Goal: Information Seeking & Learning: Learn about a topic

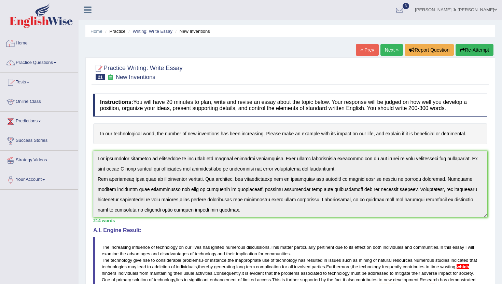
scroll to position [37, 0]
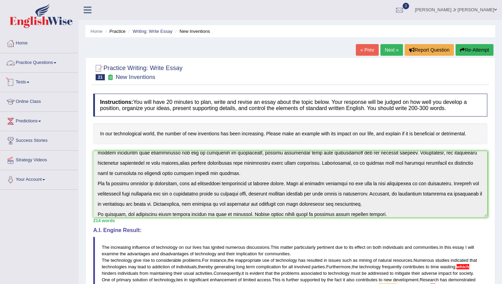
click at [49, 65] on link "Practice Questions" at bounding box center [39, 61] width 78 height 17
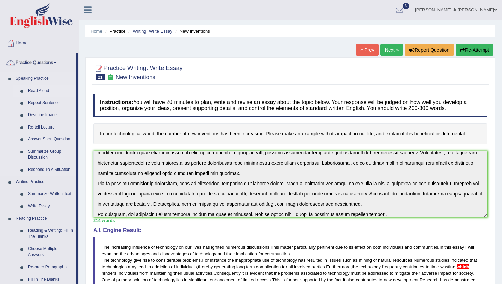
click at [44, 92] on link "Read Aloud" at bounding box center [51, 91] width 52 height 12
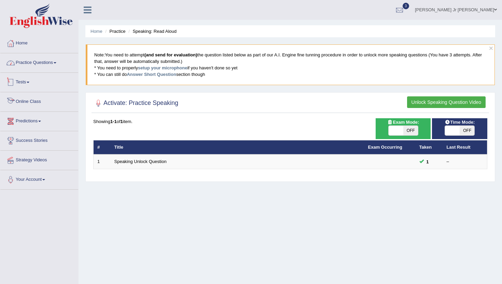
click at [51, 64] on link "Practice Questions" at bounding box center [39, 61] width 78 height 17
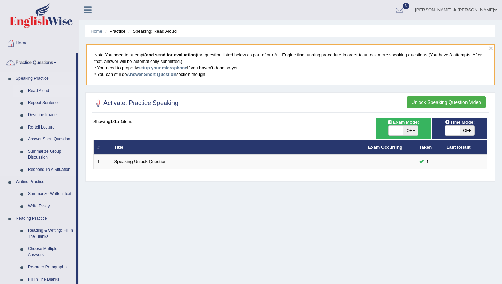
click at [44, 90] on link "Read Aloud" at bounding box center [51, 91] width 52 height 12
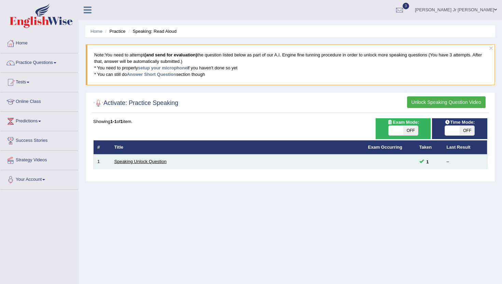
click at [158, 163] on link "Speaking Unlock Question" at bounding box center [140, 161] width 52 height 5
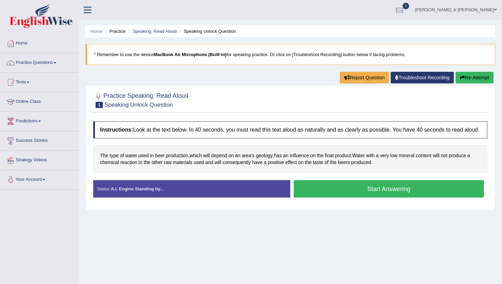
click at [310, 197] on button "Start Answering" at bounding box center [389, 188] width 190 height 17
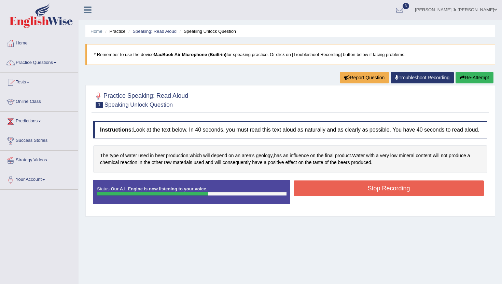
click at [310, 196] on button "Stop Recording" at bounding box center [389, 188] width 190 height 16
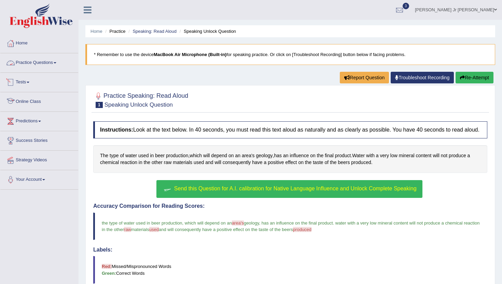
click at [49, 60] on link "Practice Questions" at bounding box center [39, 61] width 78 height 17
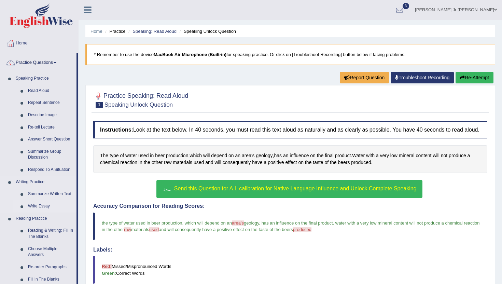
click at [34, 206] on link "Write Essay" at bounding box center [51, 206] width 52 height 12
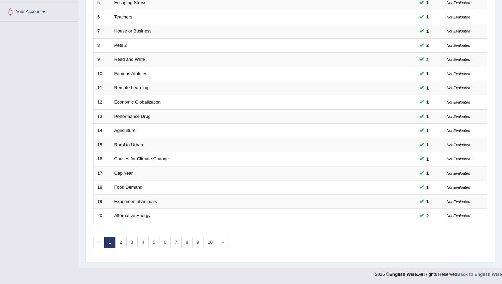
scroll to position [168, 0]
click at [123, 244] on link "2" at bounding box center [120, 241] width 11 height 11
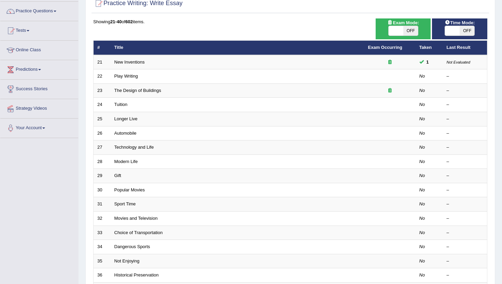
scroll to position [56, 0]
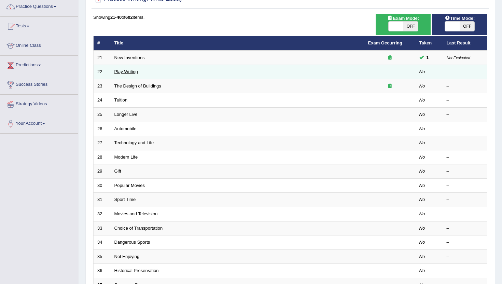
click at [129, 73] on link "Play Writing" at bounding box center [126, 71] width 24 height 5
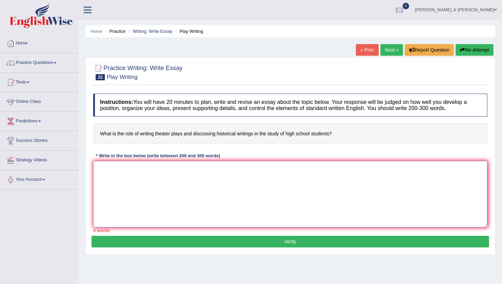
click at [215, 187] on textarea at bounding box center [290, 194] width 394 height 66
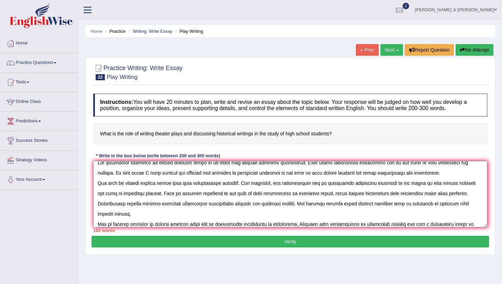
scroll to position [16, 0]
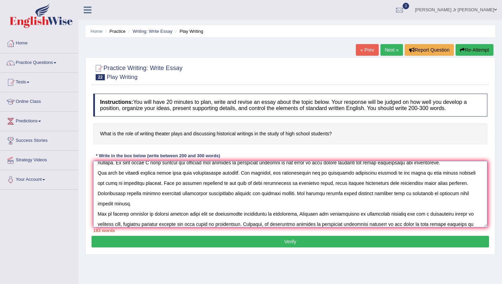
click at [105, 225] on textarea at bounding box center [290, 194] width 394 height 66
click at [143, 225] on textarea at bounding box center [290, 194] width 394 height 66
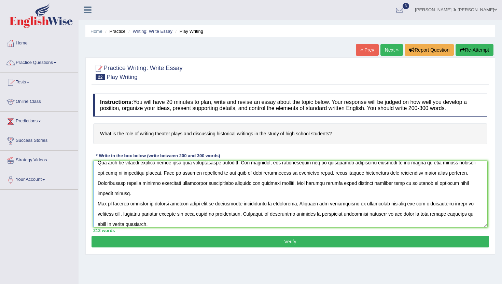
scroll to position [37, 0]
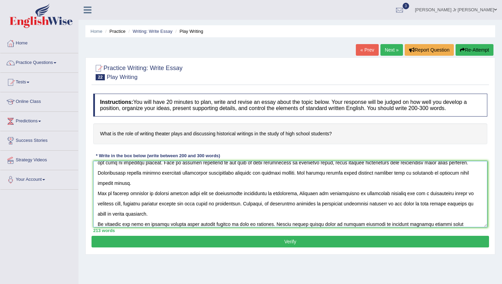
type textarea "The increasing influence of writing theater plays on our lives has ignited nume…"
click at [165, 241] on button "Verify" at bounding box center [291, 242] width 398 height 12
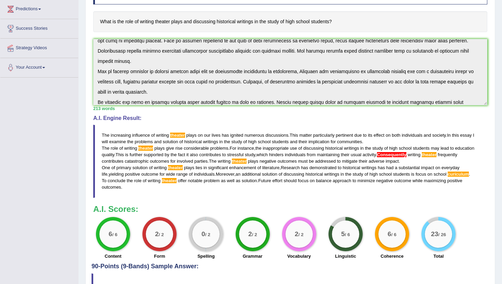
scroll to position [0, 0]
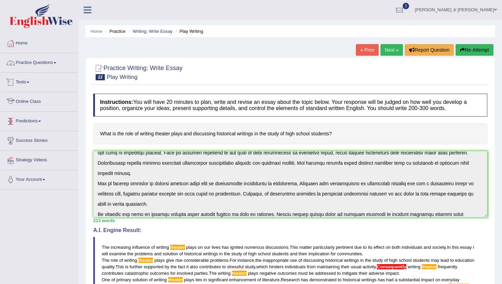
click at [40, 67] on link "Practice Questions" at bounding box center [39, 61] width 78 height 17
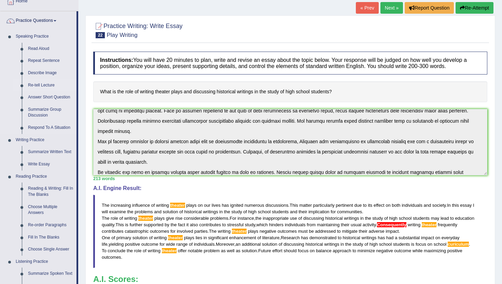
scroll to position [41, 0]
